Goal: Task Accomplishment & Management: Use online tool/utility

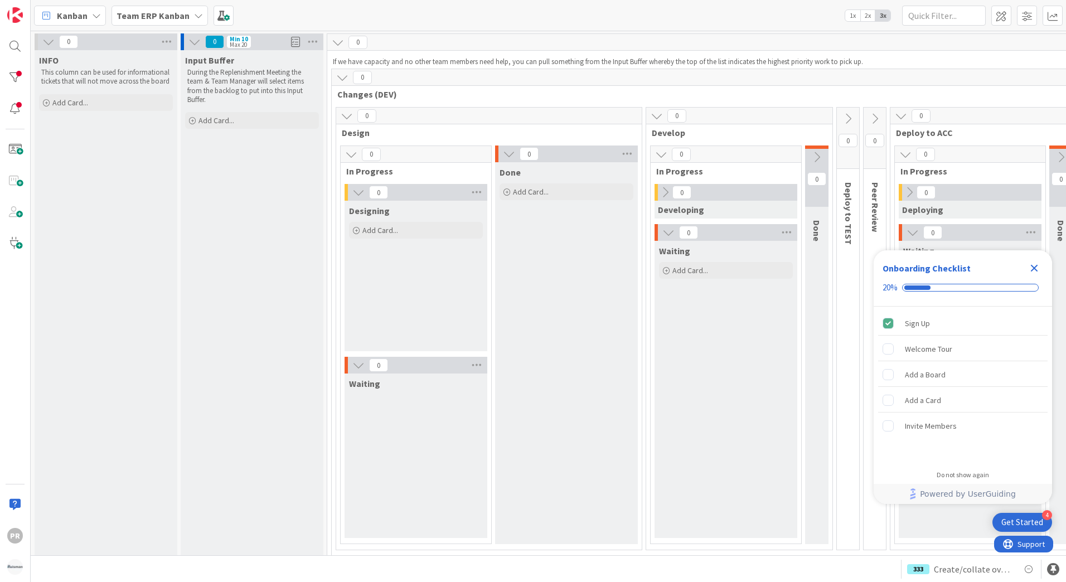
click at [155, 19] on b "Team ERP Kanban" at bounding box center [153, 15] width 73 height 11
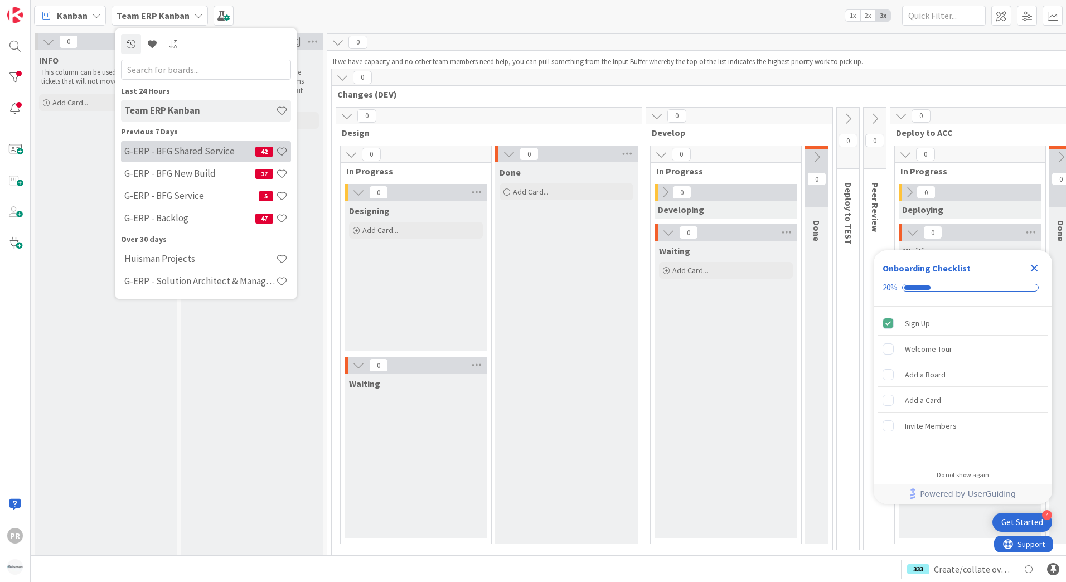
click at [181, 151] on h4 "G-ERP - BFG Shared Service" at bounding box center [189, 150] width 131 height 11
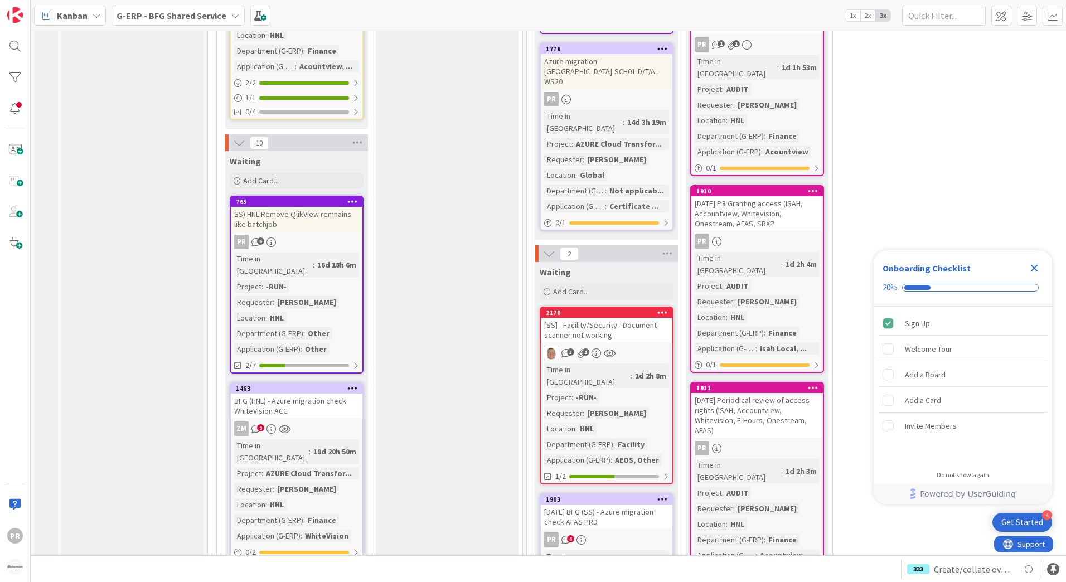
scroll to position [1728, 0]
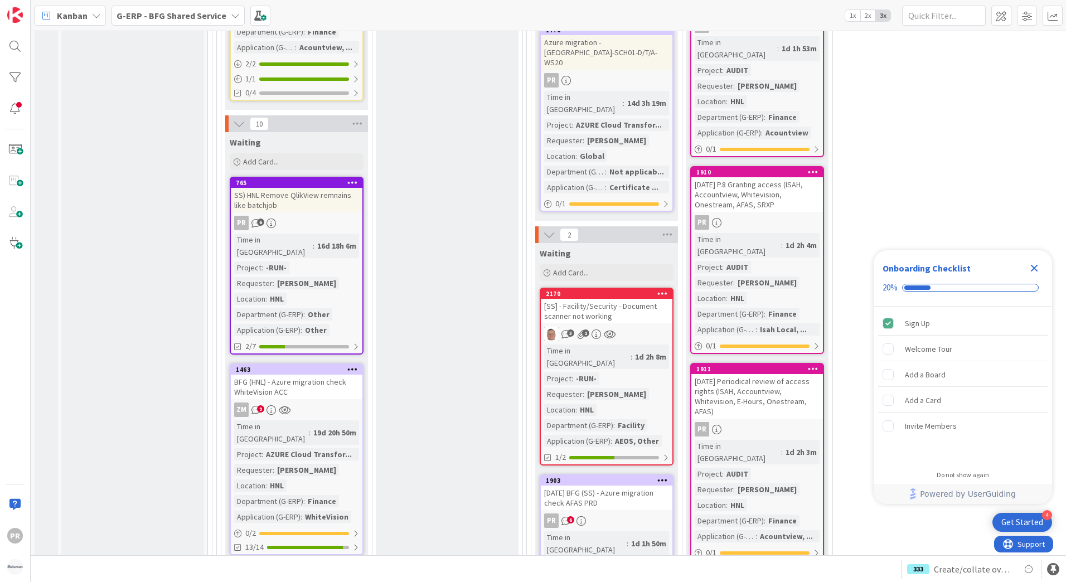
click at [314, 188] on div "SS) HNL Remove QlikView remnains like batchjob" at bounding box center [297, 200] width 132 height 25
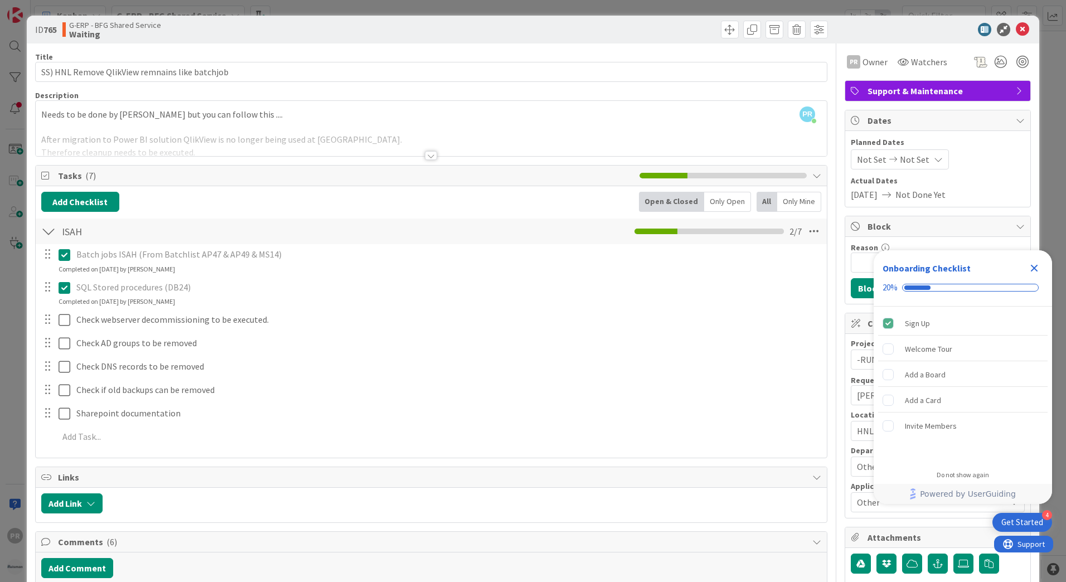
click at [429, 157] on div at bounding box center [431, 155] width 12 height 9
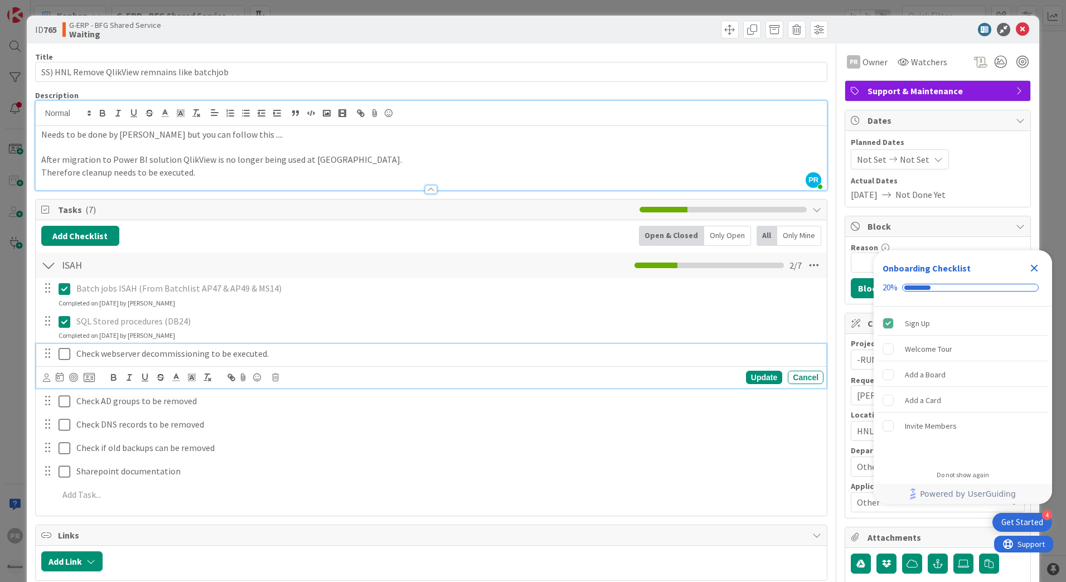
click at [67, 352] on icon at bounding box center [65, 353] width 12 height 13
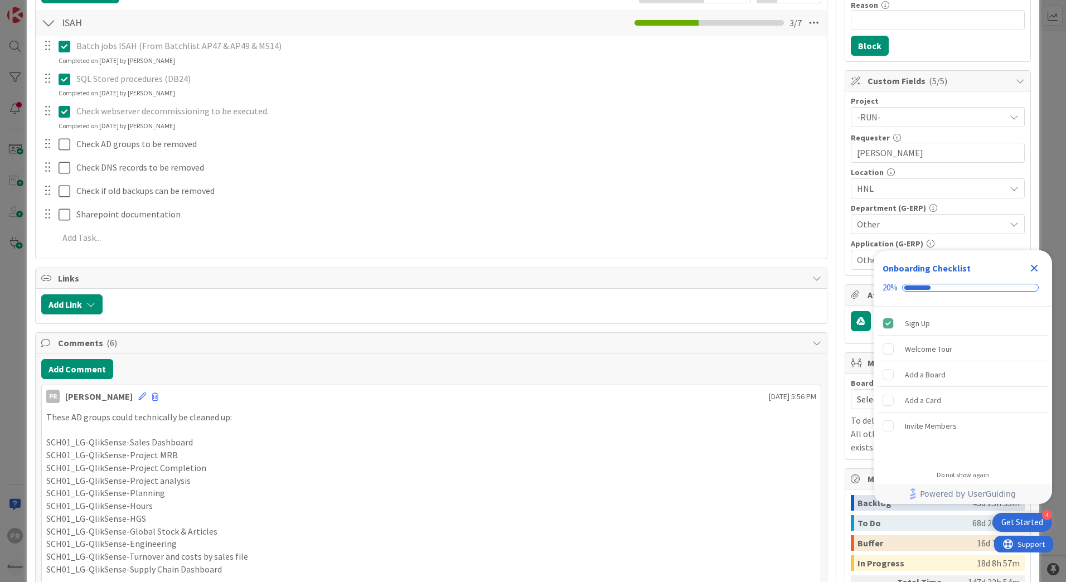
scroll to position [223, 0]
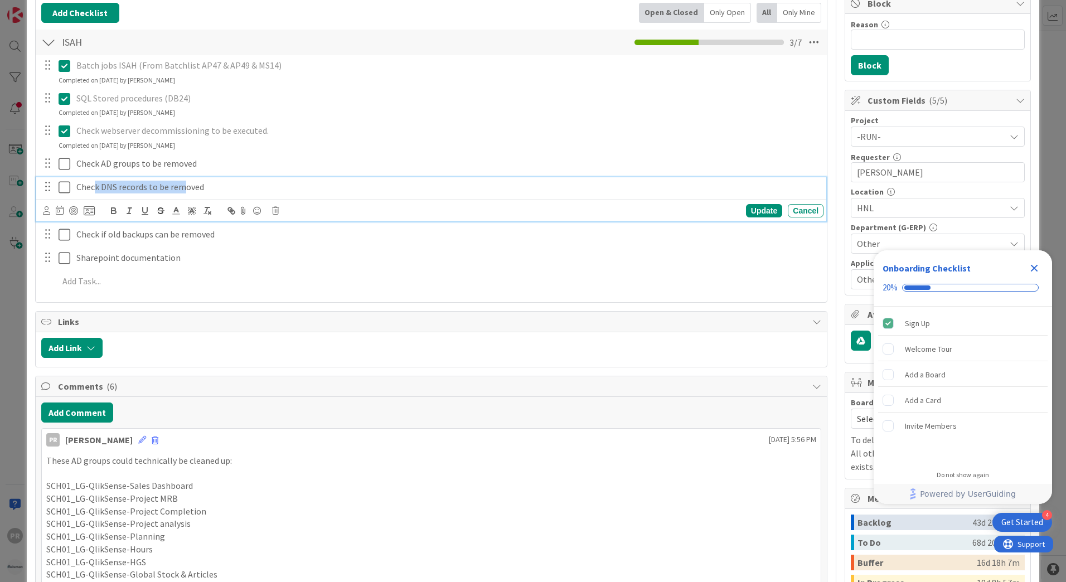
drag, startPoint x: 94, startPoint y: 187, endPoint x: 186, endPoint y: 183, distance: 92.6
click at [186, 183] on p "Check DNS records to be removed" at bounding box center [447, 187] width 743 height 13
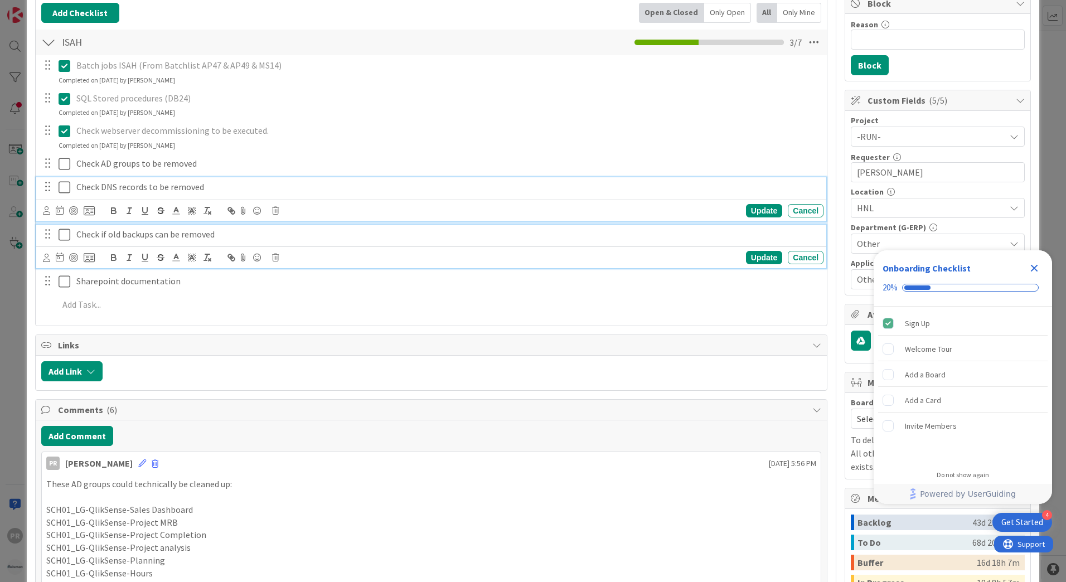
click at [205, 235] on p "Check if old backups can be removed" at bounding box center [447, 234] width 743 height 13
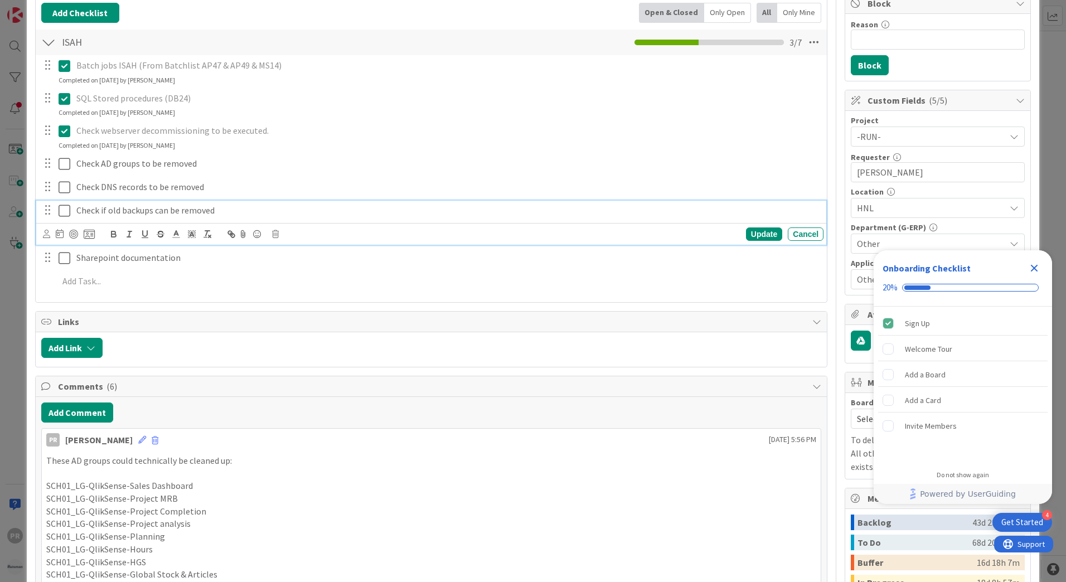
scroll to position [199, 0]
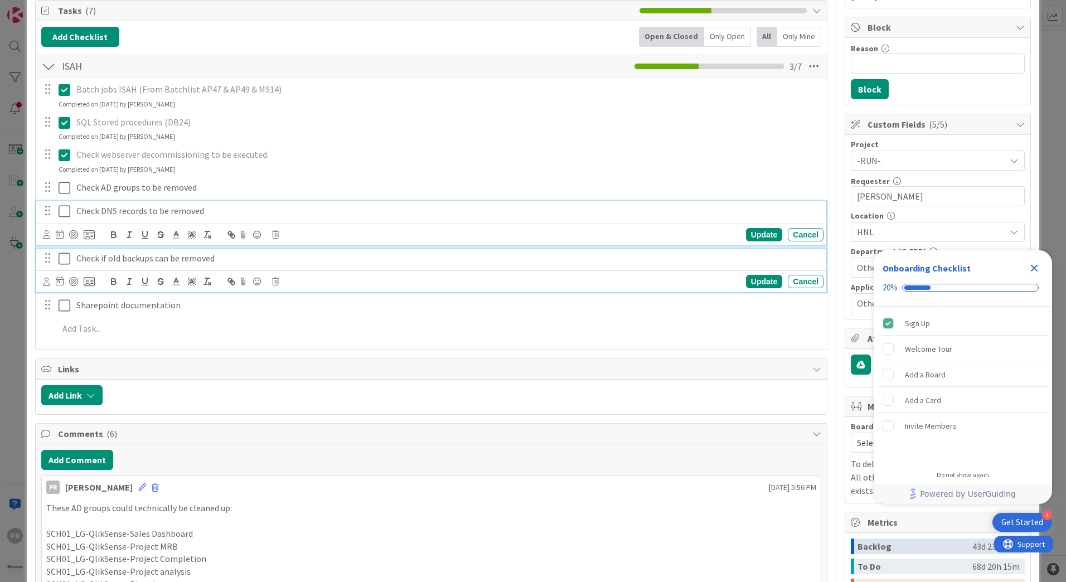
click at [202, 208] on div "Check DNS records to be removed Update Cancel" at bounding box center [431, 223] width 790 height 44
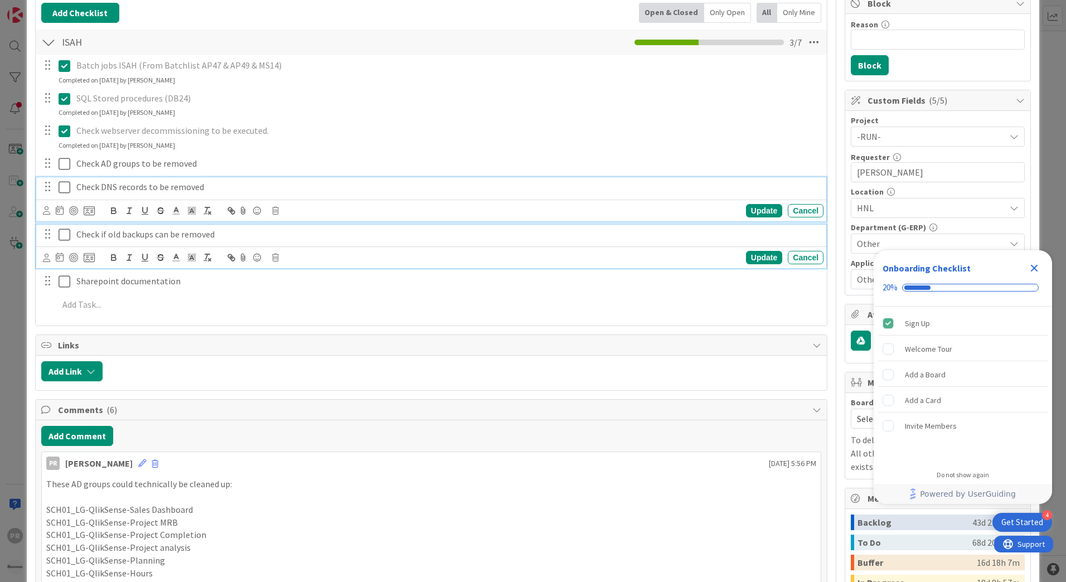
click at [186, 236] on p "Check if old backups can be removed" at bounding box center [447, 234] width 743 height 13
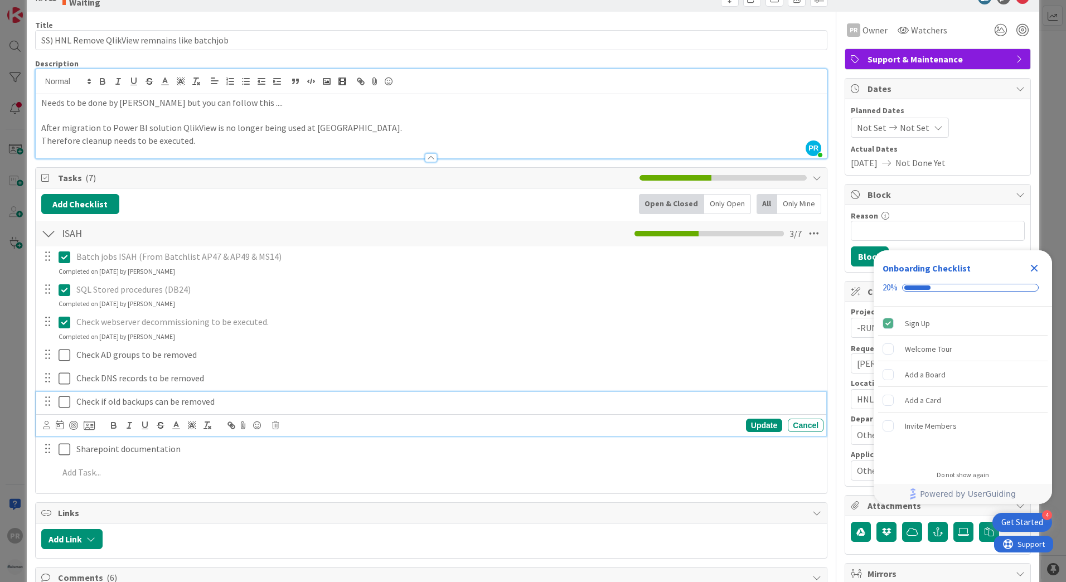
scroll to position [0, 0]
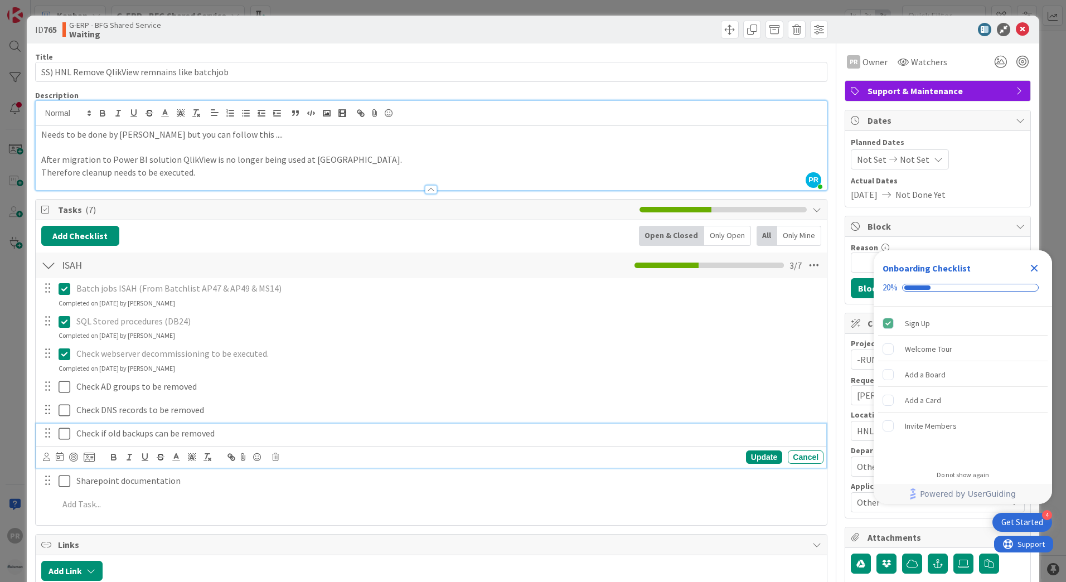
click at [216, 169] on p "Therefore cleanup needs to be executed." at bounding box center [431, 172] width 780 height 13
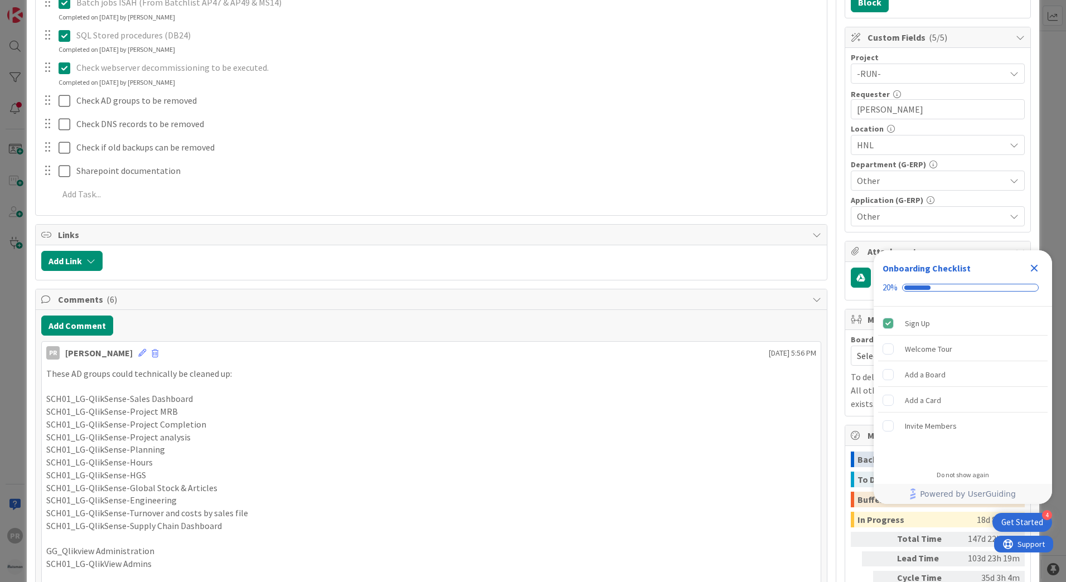
scroll to position [223, 0]
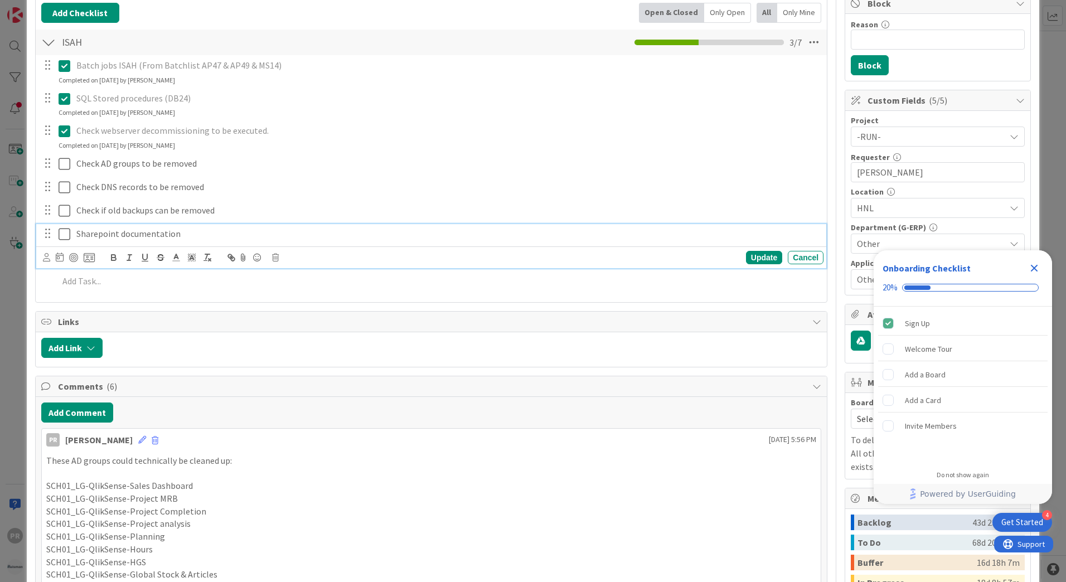
click at [66, 232] on icon at bounding box center [65, 233] width 12 height 13
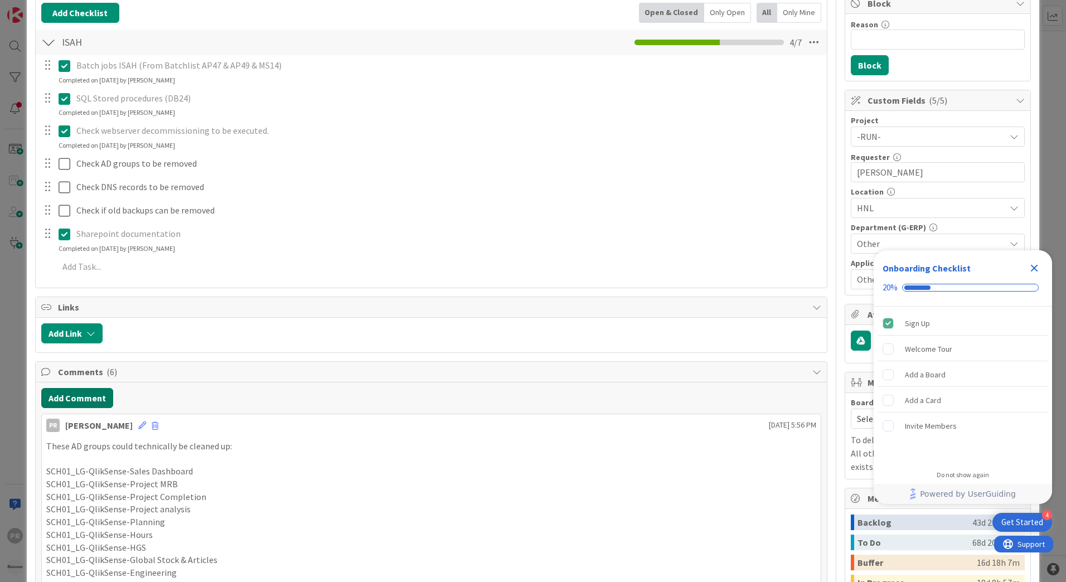
click at [101, 390] on button "Add Comment" at bounding box center [77, 398] width 72 height 20
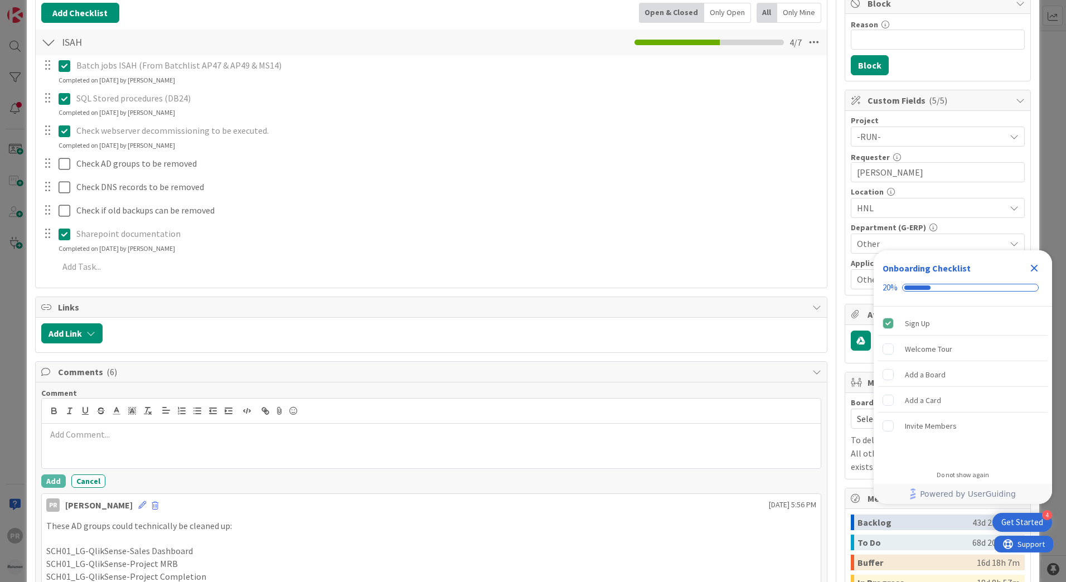
click at [114, 436] on p at bounding box center [431, 434] width 770 height 13
click at [61, 481] on button "Add" at bounding box center [53, 480] width 25 height 13
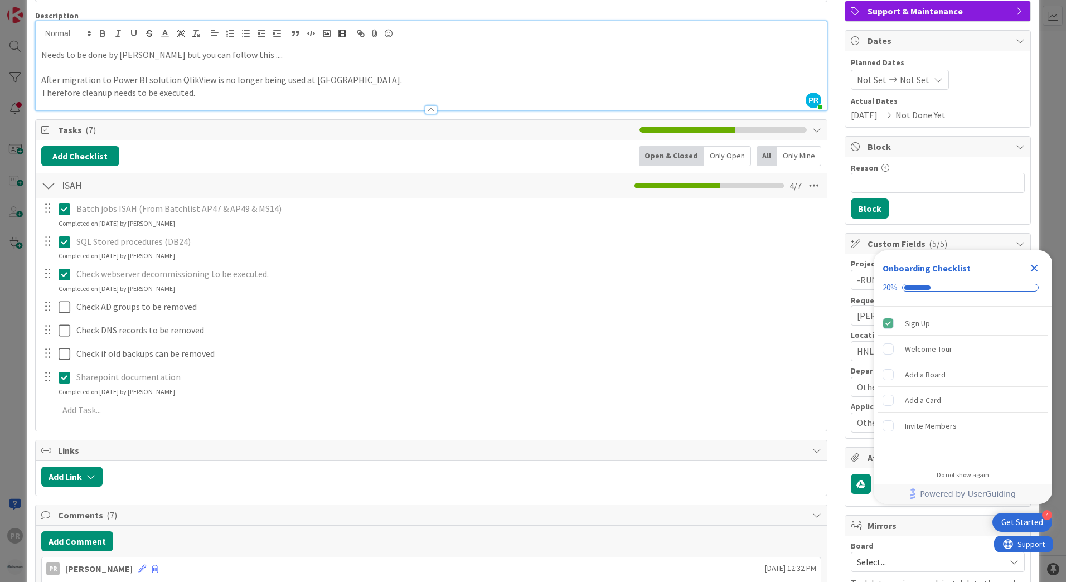
scroll to position [56, 0]
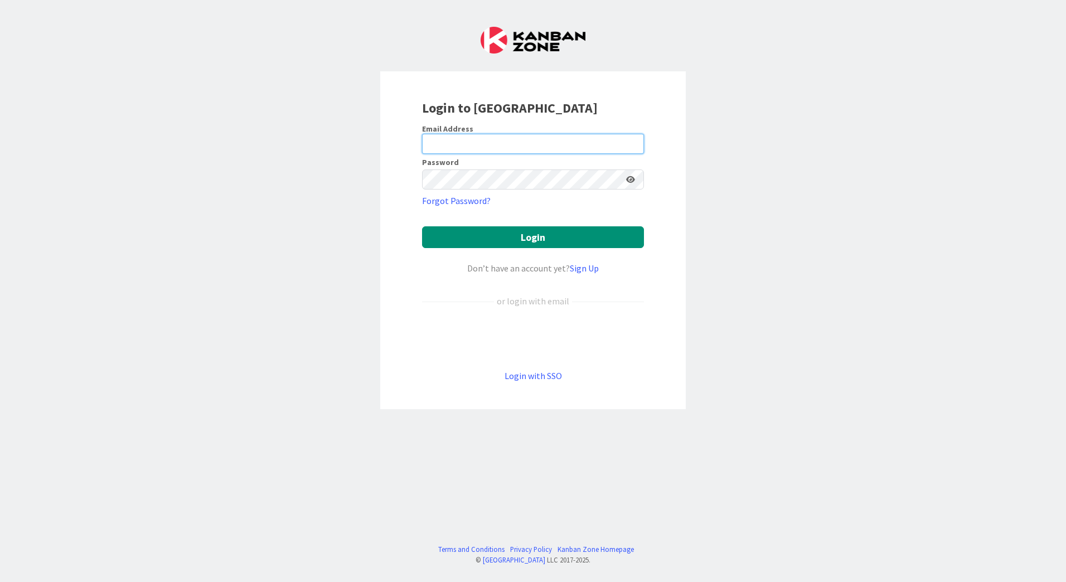
type input "[EMAIL_ADDRESS][PERSON_NAME][DOMAIN_NAME]"
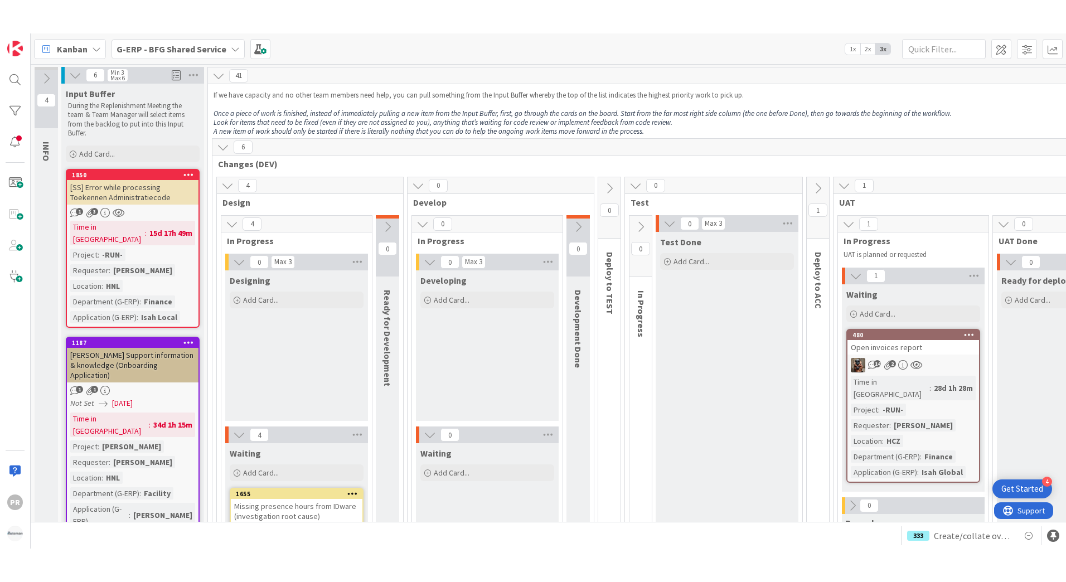
scroll to position [725, 0]
